Goal: Task Accomplishment & Management: Manage account settings

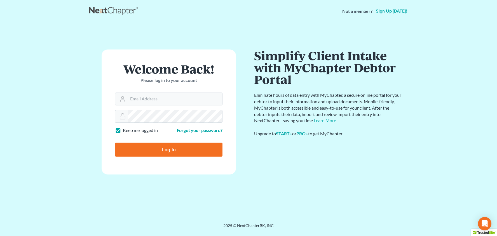
scroll to position [0, 0]
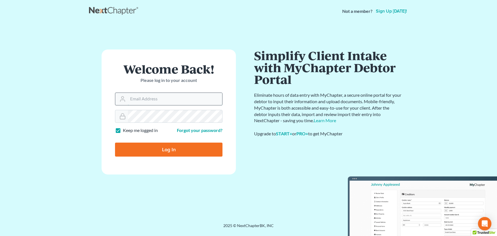
type input "[PERSON_NAME][EMAIL_ADDRESS][DOMAIN_NAME]"
click at [168, 149] on input "Log In" at bounding box center [168, 150] width 107 height 14
type input "Thinking..."
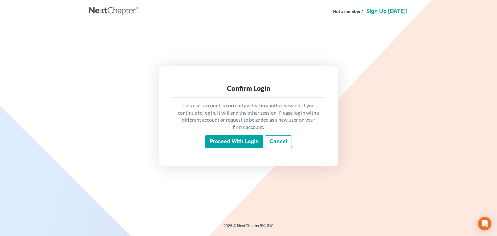
click at [254, 144] on input "Proceed with login" at bounding box center [234, 141] width 58 height 13
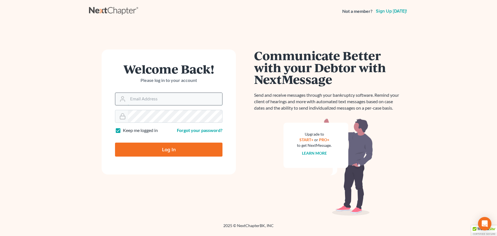
type input "teresa@mcbridelaw.net"
click at [169, 149] on input "Log In" at bounding box center [168, 150] width 107 height 14
type input "Thinking..."
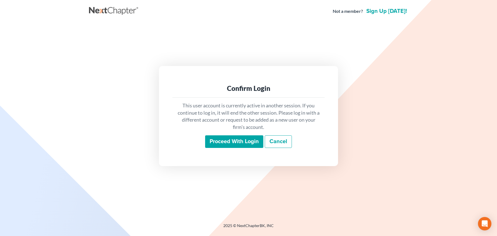
click at [223, 142] on input "Proceed with login" at bounding box center [234, 141] width 58 height 13
